Goal: Transaction & Acquisition: Purchase product/service

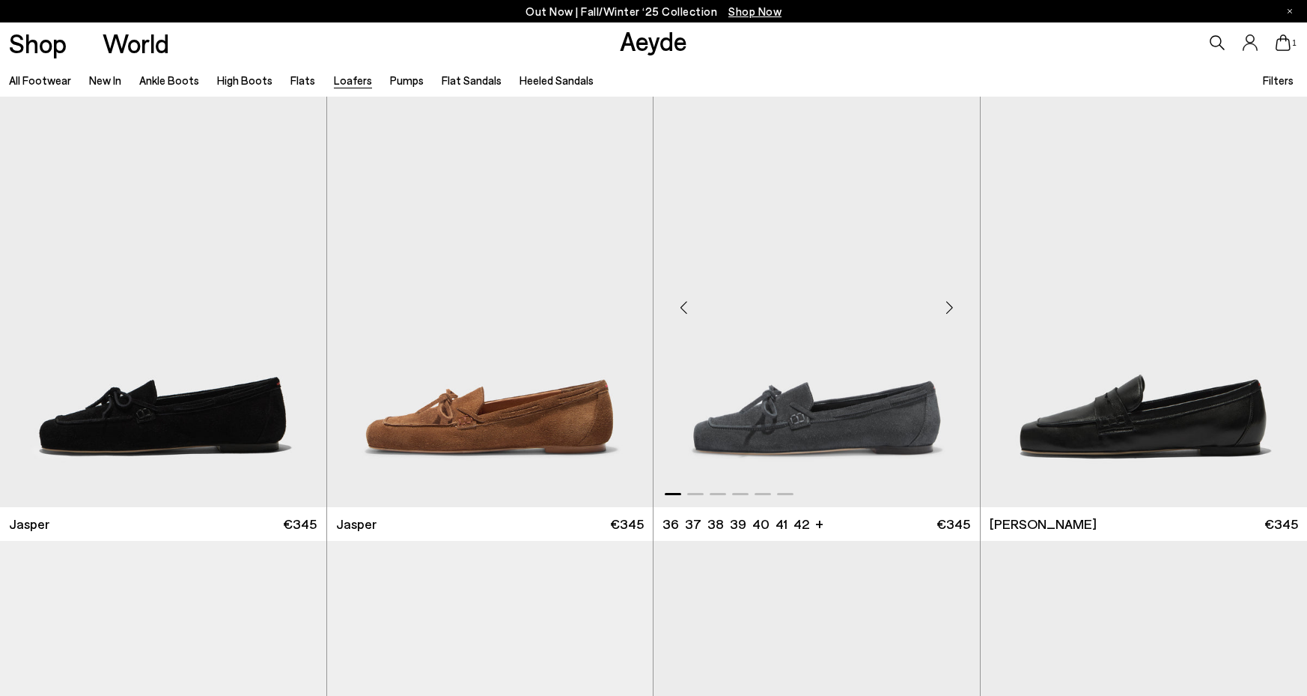
scroll to position [533, 0]
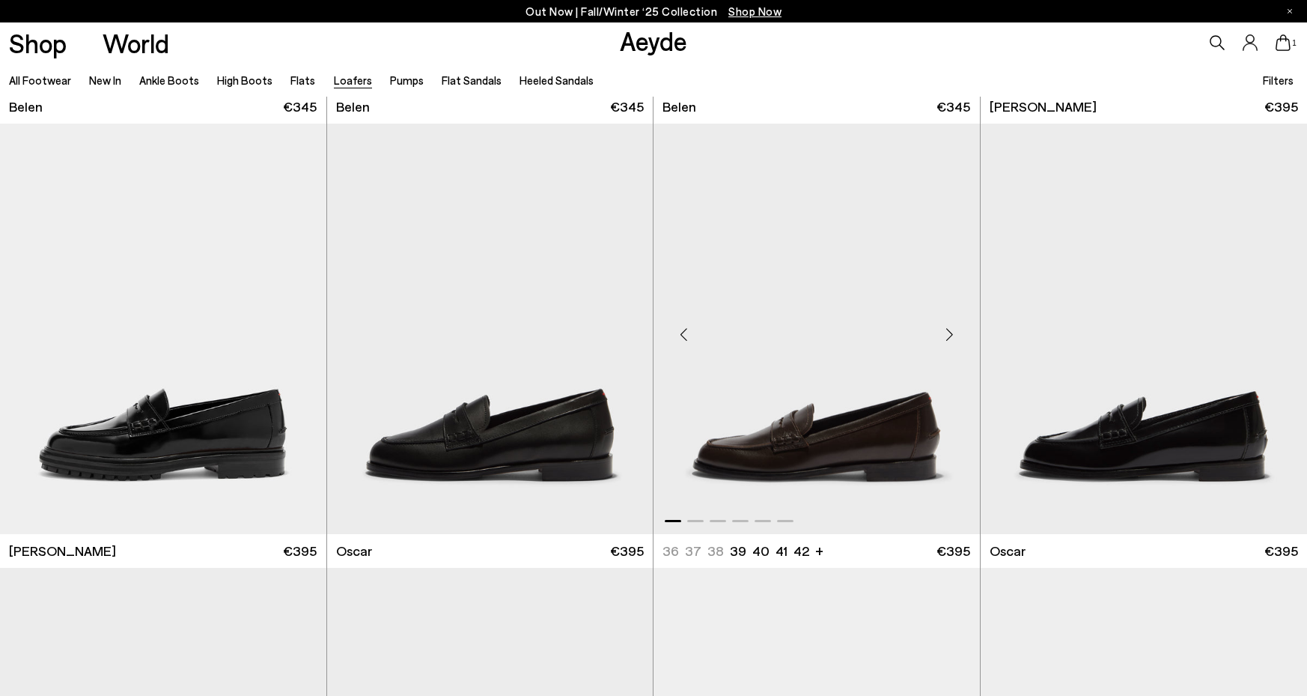
scroll to position [1307, 0]
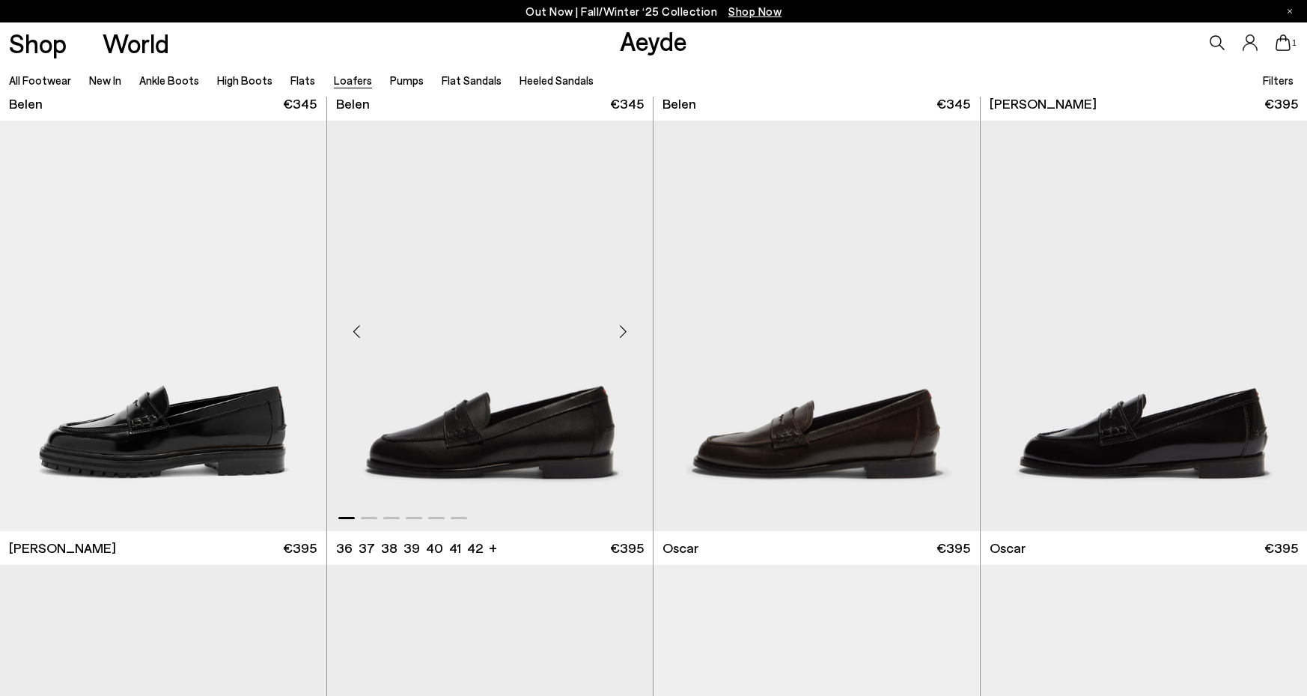
click at [550, 391] on img "1 / 6" at bounding box center [490, 326] width 326 height 410
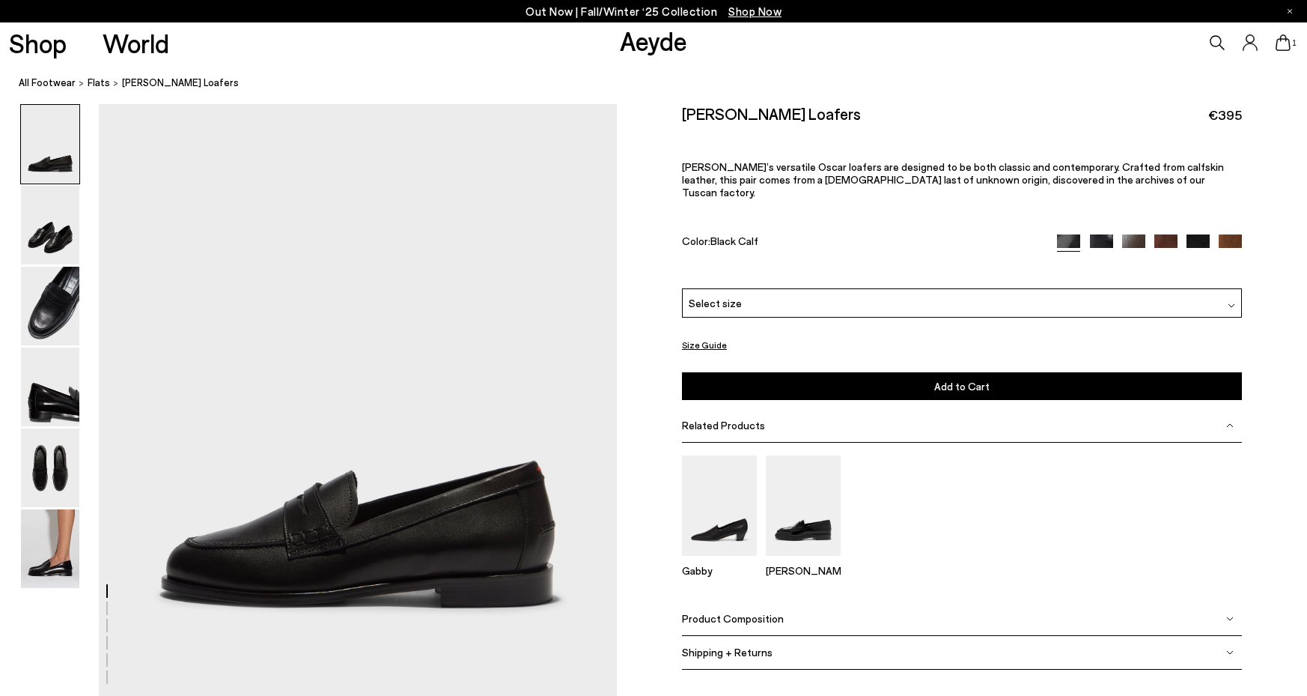
click at [841, 297] on div "Select size" at bounding box center [962, 302] width 560 height 29
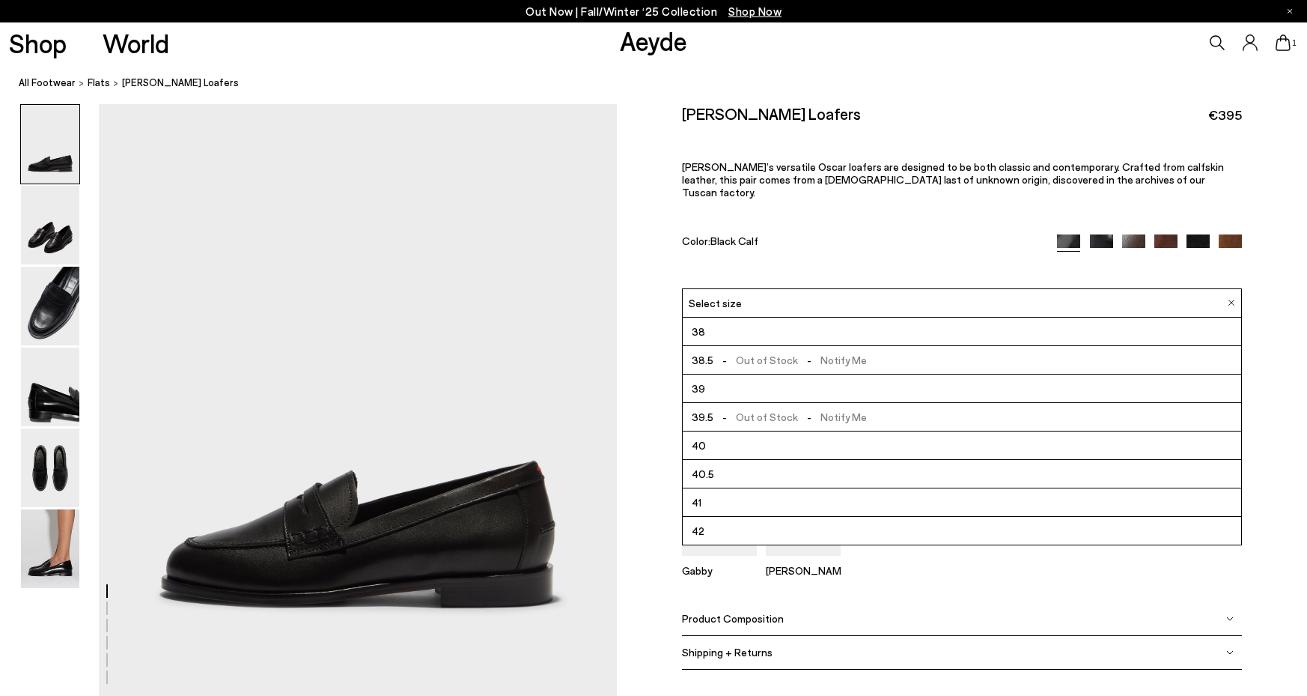
scroll to position [85, 0]
click at [730, 493] on li "41" at bounding box center [962, 502] width 559 height 28
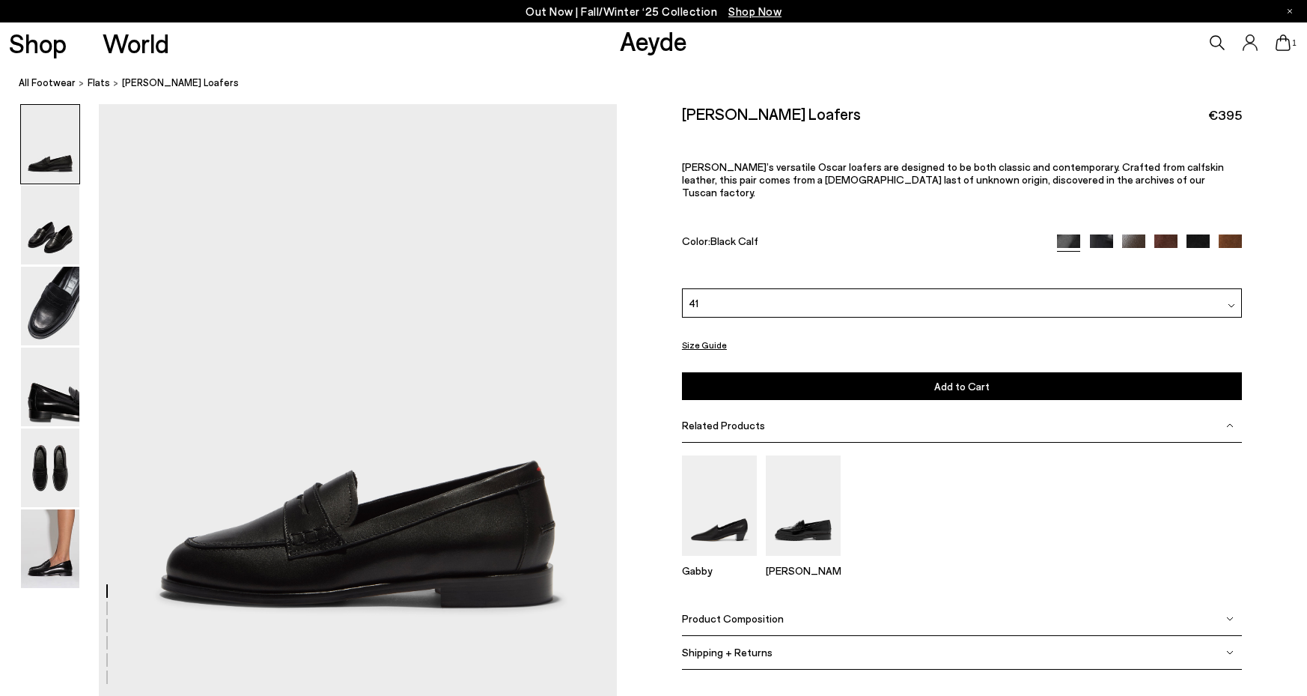
click at [915, 374] on button "Add to Cart Select a Size First" at bounding box center [962, 386] width 560 height 28
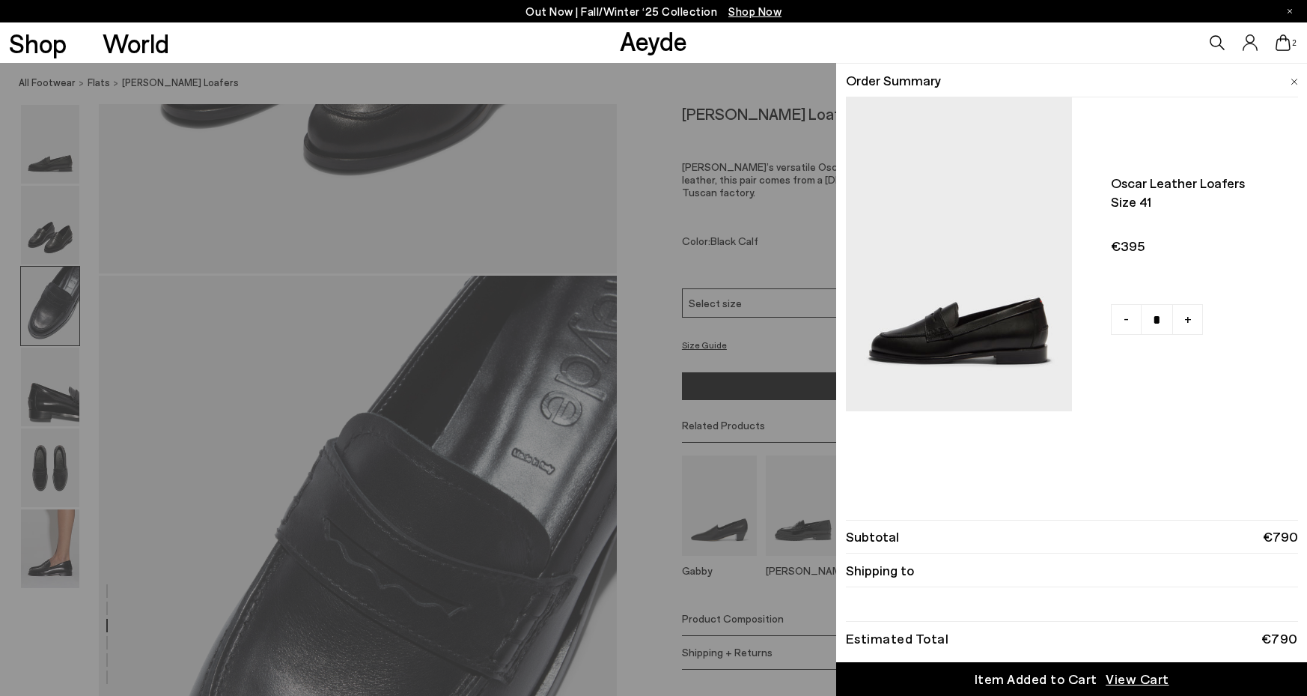
scroll to position [1246, 0]
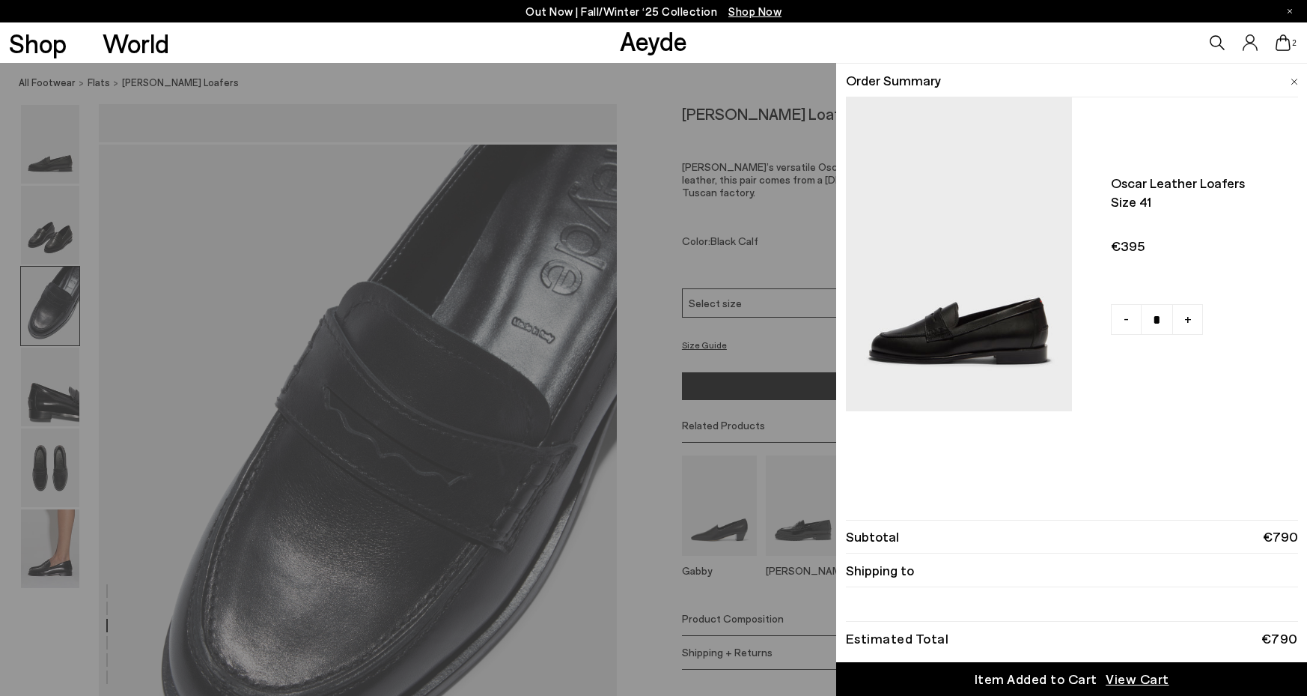
click at [1134, 677] on span "View Cart" at bounding box center [1138, 678] width 64 height 19
